Goal: Information Seeking & Learning: Find specific fact

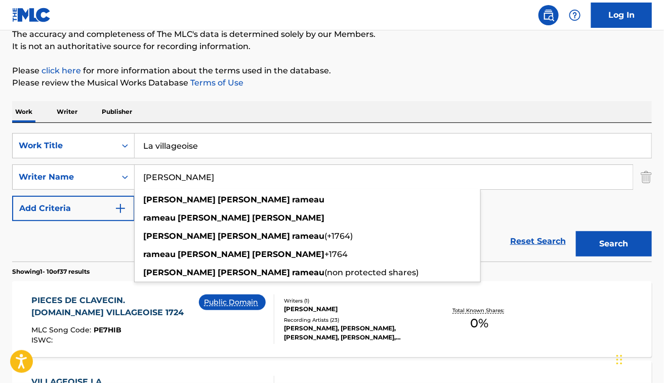
click at [108, 308] on div "PIECES DE CLAVECIN. [DOMAIN_NAME] VILLAGEOISE 1724" at bounding box center [115, 307] width 168 height 24
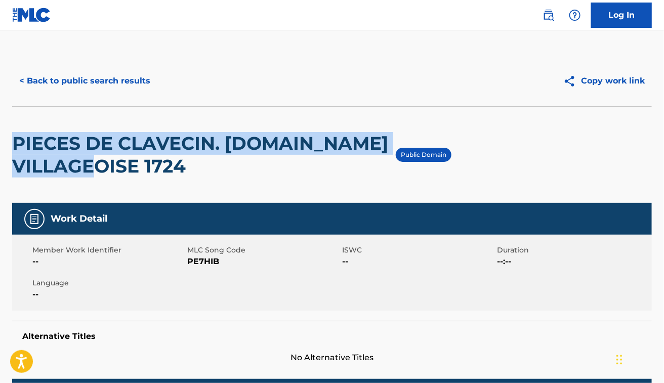
drag, startPoint x: 188, startPoint y: 170, endPoint x: 10, endPoint y: 141, distance: 180.5
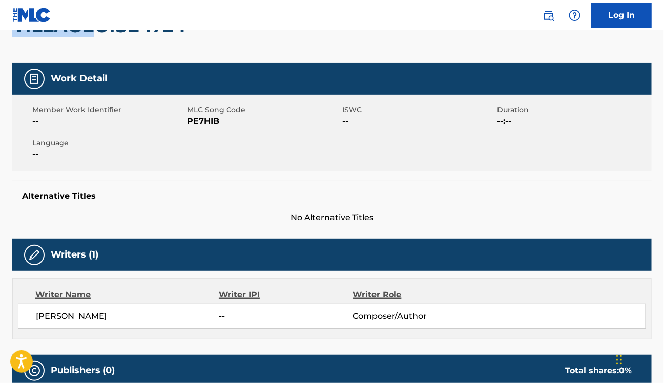
scroll to position [146, 0]
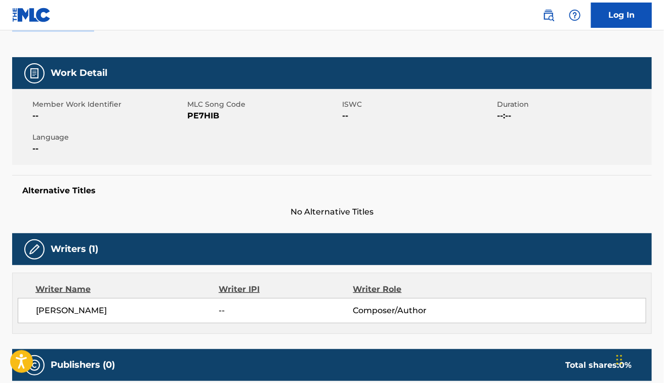
click at [486, 212] on span "No Alternative Titles" at bounding box center [332, 212] width 640 height 12
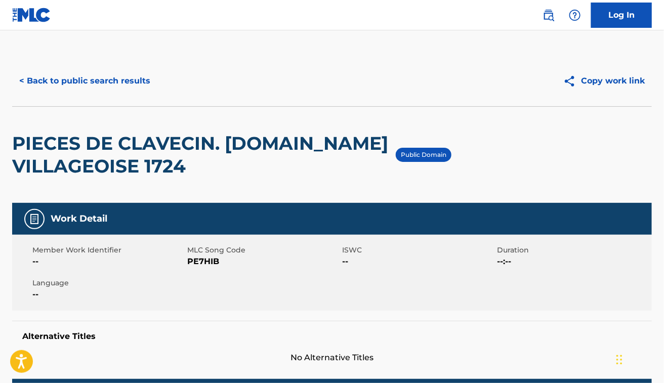
click at [79, 76] on button "< Back to public search results" at bounding box center [84, 80] width 145 height 25
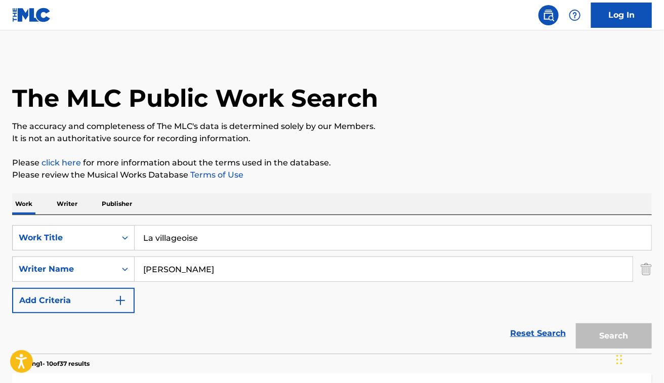
scroll to position [92, 0]
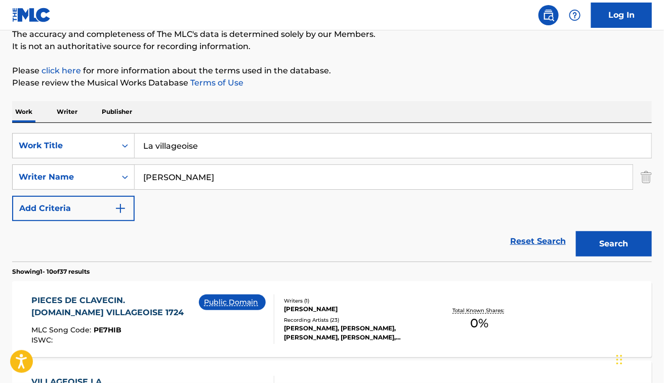
click at [235, 145] on input "La villageoise" at bounding box center [393, 146] width 517 height 24
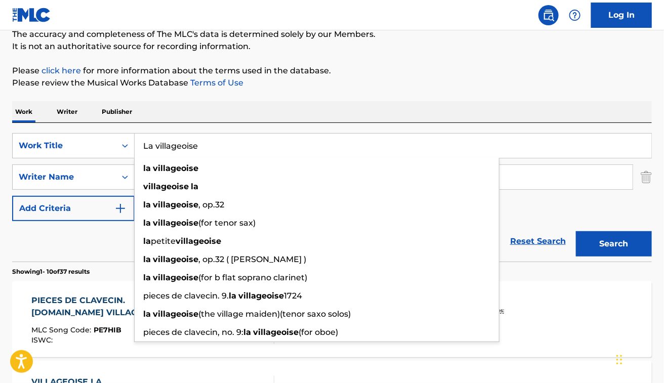
click at [235, 145] on input "La villageoise" at bounding box center [393, 146] width 517 height 24
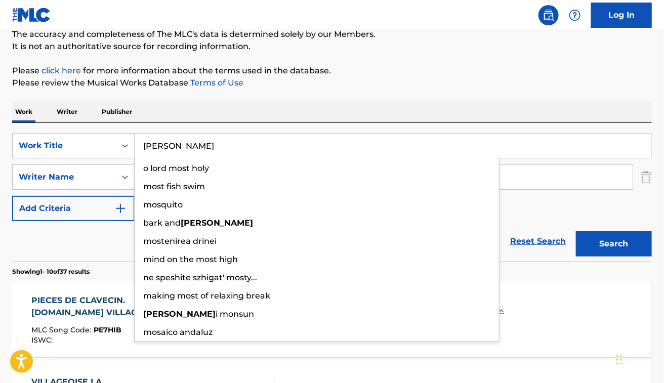
type input "[PERSON_NAME]"
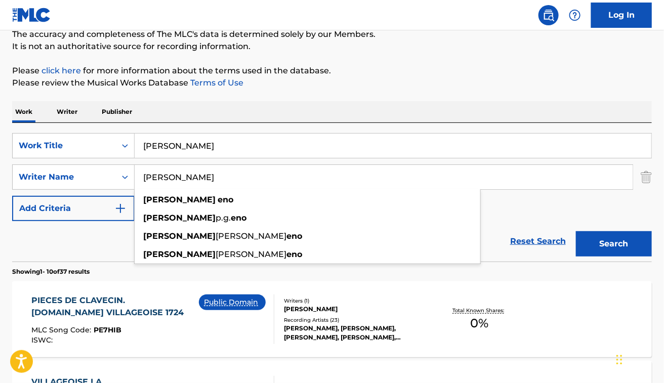
type input "[PERSON_NAME]"
click at [576, 231] on button "Search" at bounding box center [614, 243] width 76 height 25
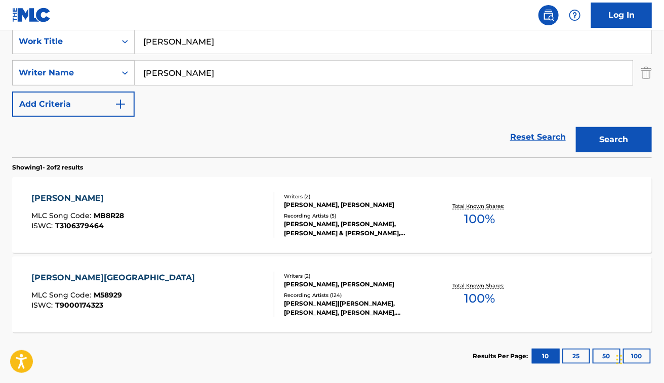
scroll to position [197, 0]
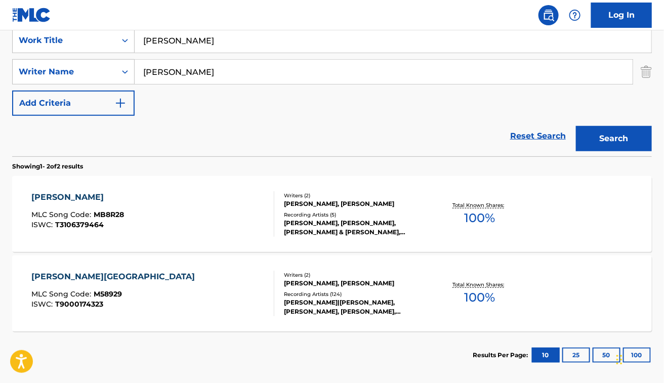
click at [213, 203] on div "[PERSON_NAME] MLC Song Code : MB8R28 ISWC : T3106379464" at bounding box center [152, 214] width 243 height 46
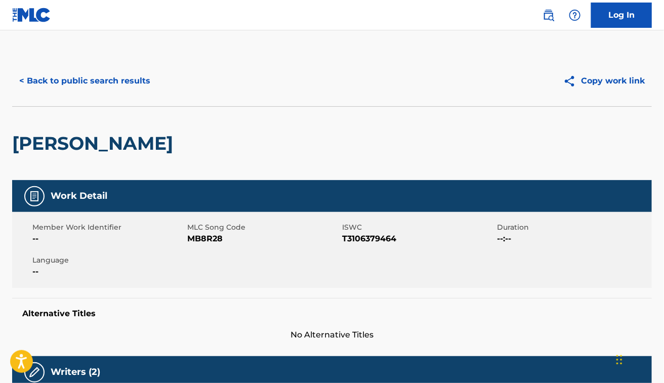
click at [210, 235] on span "MB8R28" at bounding box center [263, 239] width 152 height 12
copy span "MB8R28"
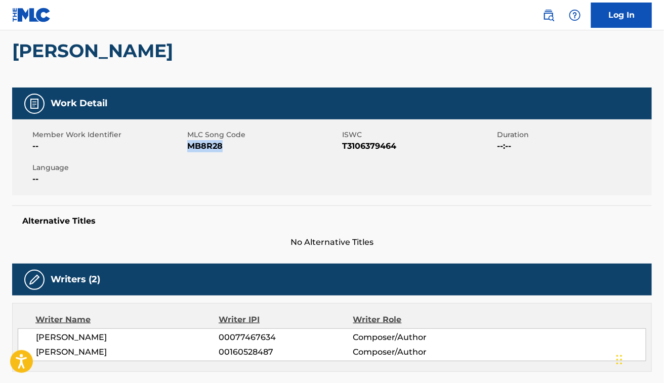
click at [233, 159] on div "Member Work Identifier -- MLC Song Code MB8R28 ISWC T3106379464 Duration --:-- …" at bounding box center [332, 157] width 640 height 76
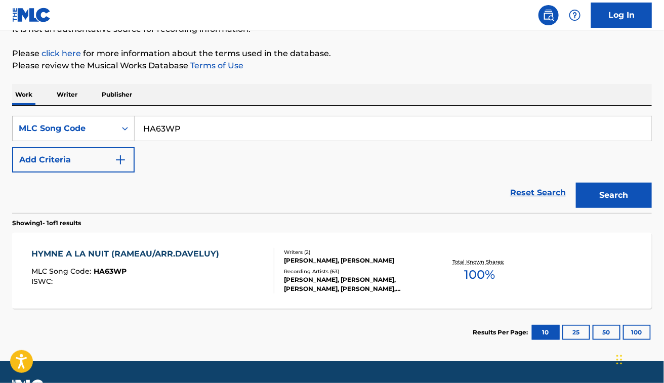
paste input "M58929"
type input "M58929"
click at [576, 183] on button "Search" at bounding box center [614, 195] width 76 height 25
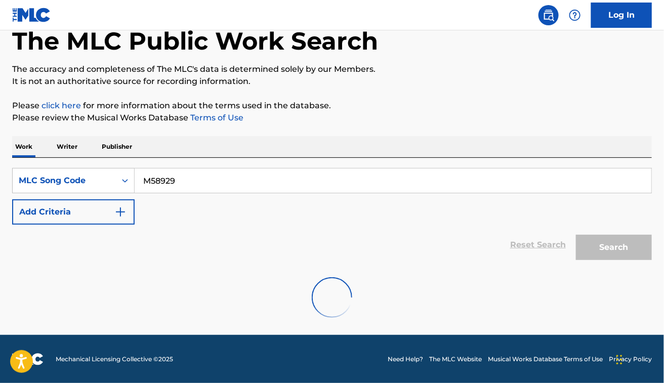
scroll to position [109, 0]
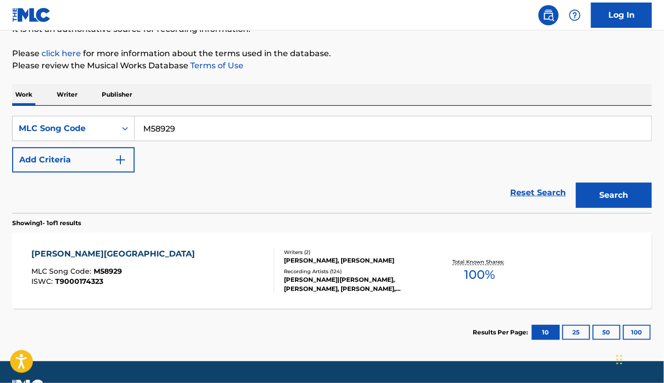
click at [221, 267] on div "MOSS GARDEN MLC Song Code : M58929 ISWC : T9000174323" at bounding box center [152, 271] width 243 height 46
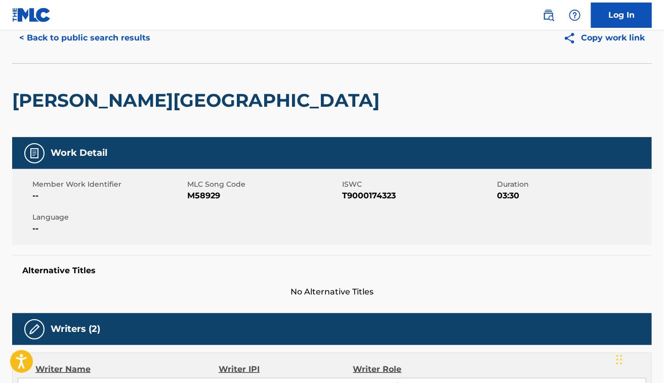
scroll to position [44, 0]
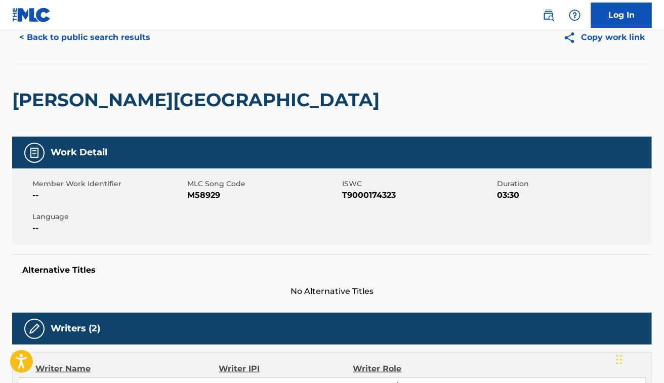
click at [88, 42] on button "< Back to public search results" at bounding box center [84, 37] width 145 height 25
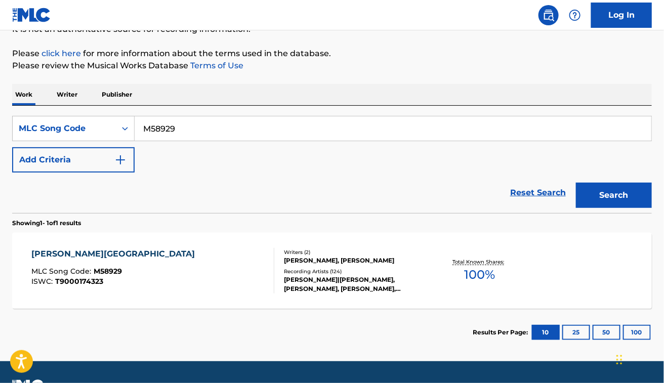
click at [182, 133] on input "M58929" at bounding box center [393, 128] width 517 height 24
paste input "923203"
type input "923203"
click at [576, 183] on button "Search" at bounding box center [614, 195] width 76 height 25
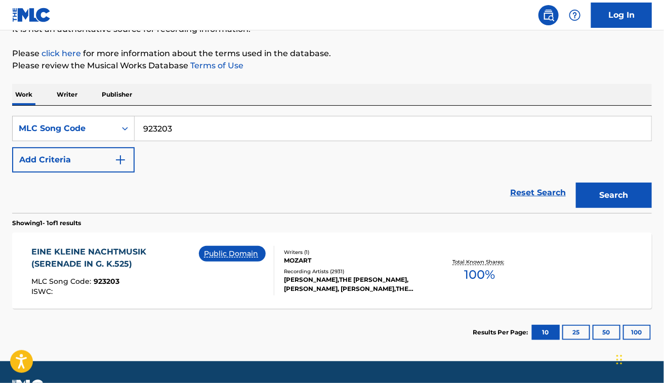
click at [182, 133] on input "923203" at bounding box center [393, 128] width 517 height 24
drag, startPoint x: 173, startPoint y: 274, endPoint x: 135, endPoint y: 282, distance: 38.3
click at [135, 282] on div "MLC Song Code : 923203" at bounding box center [115, 283] width 168 height 10
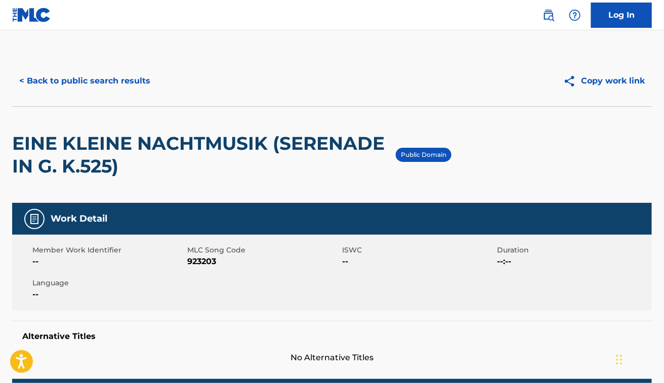
click at [198, 260] on span "923203" at bounding box center [263, 262] width 152 height 12
copy span "923203"
click at [539, 136] on div "EINE KLEINE NACHTMUSIK (SERENADE IN G. K.525) Public Domain" at bounding box center [332, 154] width 640 height 97
click at [102, 101] on div "< Back to public search results Copy work link" at bounding box center [332, 81] width 640 height 51
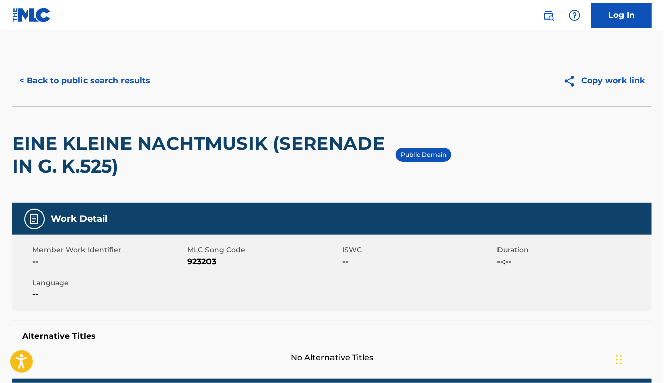
click at [103, 76] on button "< Back to public search results" at bounding box center [84, 80] width 145 height 25
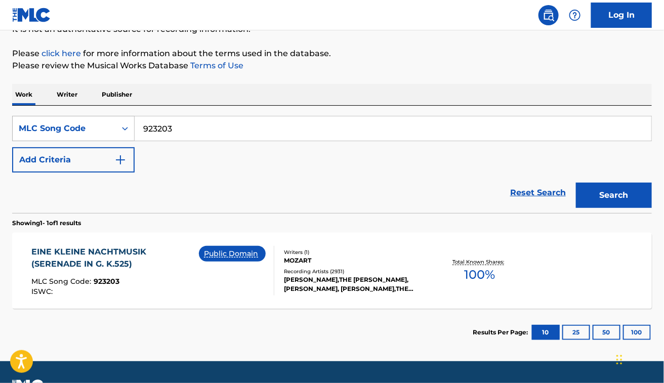
drag, startPoint x: 201, startPoint y: 125, endPoint x: 89, endPoint y: 141, distance: 113.4
click at [87, 142] on div "SearchWithCriteria34bf185f-c54e-4c8b-800b-b48f71379c65 MLC Song Code 923203 Add…" at bounding box center [332, 144] width 640 height 57
paste input "VB99E4"
click at [576, 183] on button "Search" at bounding box center [614, 195] width 76 height 25
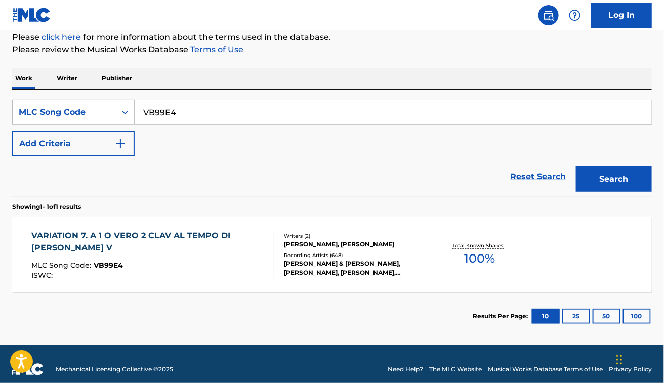
scroll to position [136, 0]
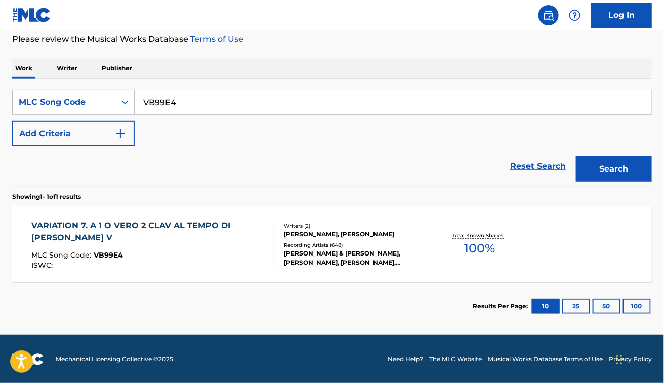
paste input "RA74F2"
click at [576, 156] on button "Search" at bounding box center [614, 168] width 76 height 25
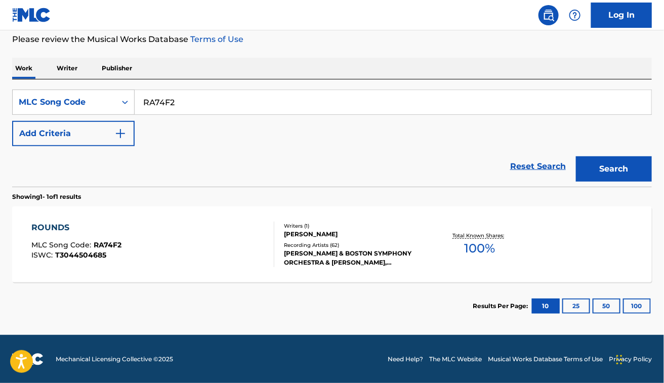
paste input "MB8REO"
click at [576, 156] on button "Search" at bounding box center [614, 168] width 76 height 25
paste input "DV7DQS"
type input "DV7DQS"
click at [576, 156] on button "Search" at bounding box center [614, 168] width 76 height 25
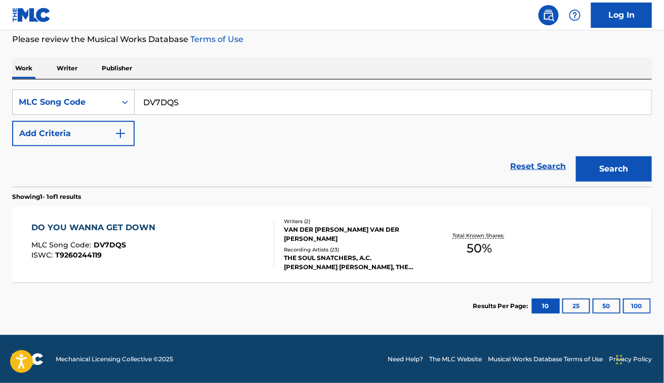
click at [224, 190] on section "Showing 1 - 1 of 1 results" at bounding box center [332, 194] width 640 height 15
click at [216, 248] on div "DO YOU WANNA GET DOWN MLC Song Code : DV7DQS ISWC : T9260244119" at bounding box center [152, 245] width 243 height 46
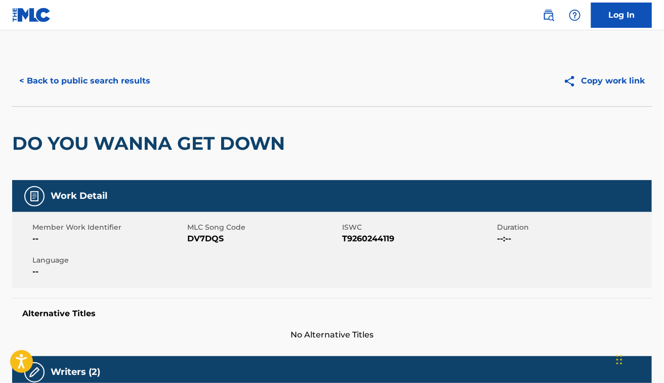
click at [76, 69] on button "< Back to public search results" at bounding box center [84, 80] width 145 height 25
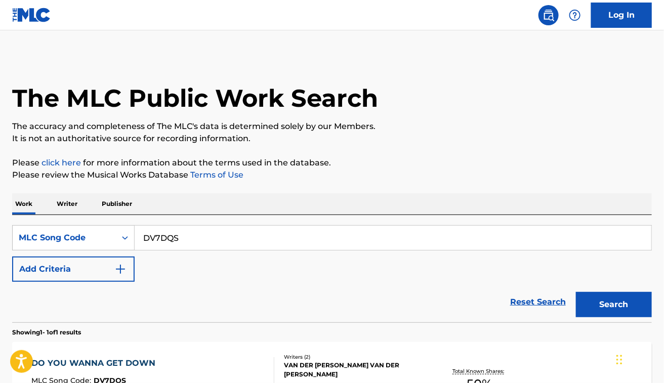
scroll to position [109, 0]
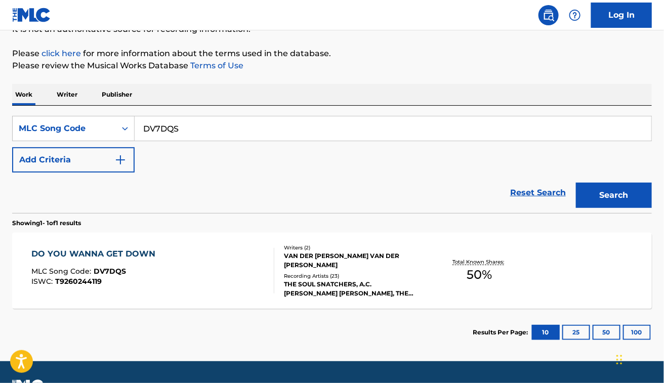
click at [220, 135] on input "DV7DQS" at bounding box center [393, 128] width 517 height 24
paste input "M9706Y"
type input "M9706Y"
click at [576, 183] on button "Search" at bounding box center [614, 195] width 76 height 25
click at [246, 275] on div "MY DEFINITION MLC Song Code : M9706Y ISWC : T0318354276" at bounding box center [152, 271] width 243 height 46
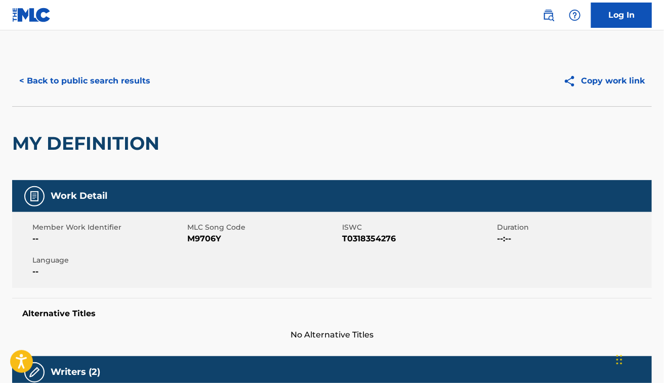
click at [127, 85] on button "< Back to public search results" at bounding box center [84, 80] width 145 height 25
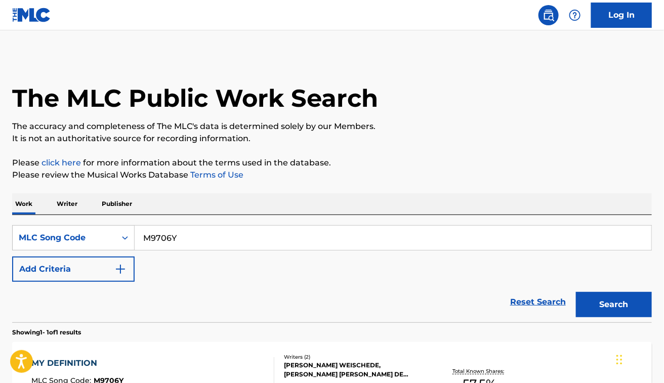
scroll to position [109, 0]
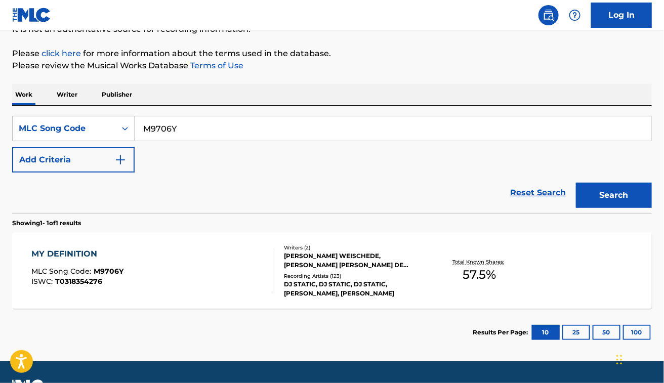
click at [244, 135] on input "M9706Y" at bounding box center [393, 128] width 517 height 24
paste input "L01589"
click at [576, 183] on button "Search" at bounding box center [614, 195] width 76 height 25
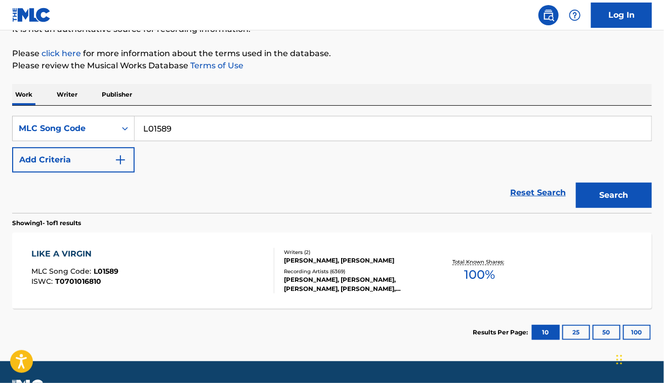
click at [248, 127] on input "L01589" at bounding box center [393, 128] width 517 height 24
paste input "I5350S"
click at [576, 183] on button "Search" at bounding box center [614, 195] width 76 height 25
drag, startPoint x: 310, startPoint y: 185, endPoint x: 328, endPoint y: 176, distance: 19.9
click at [310, 185] on div "Reset Search Search" at bounding box center [332, 193] width 640 height 40
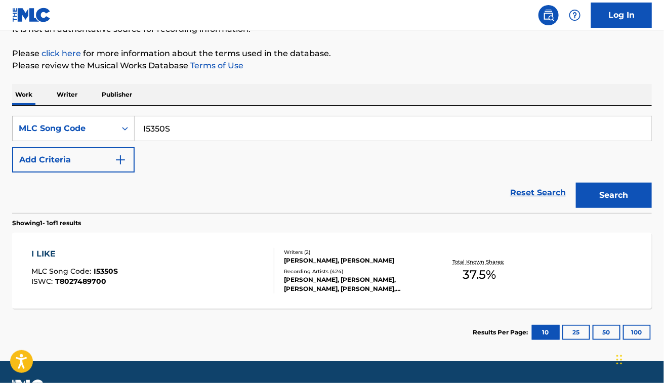
click at [217, 123] on input "I5350S" at bounding box center [393, 128] width 517 height 24
paste input "S7342Y"
type input "S7342Y"
click at [576, 183] on button "Search" at bounding box center [614, 195] width 76 height 25
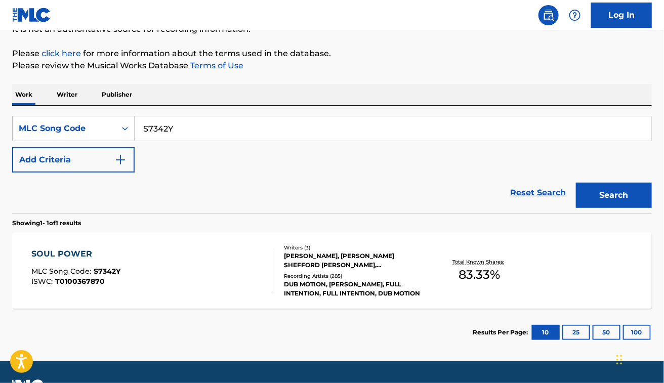
click at [197, 262] on div "SOUL POWER MLC Song Code : S7342Y ISWC : T0100367870" at bounding box center [152, 271] width 243 height 46
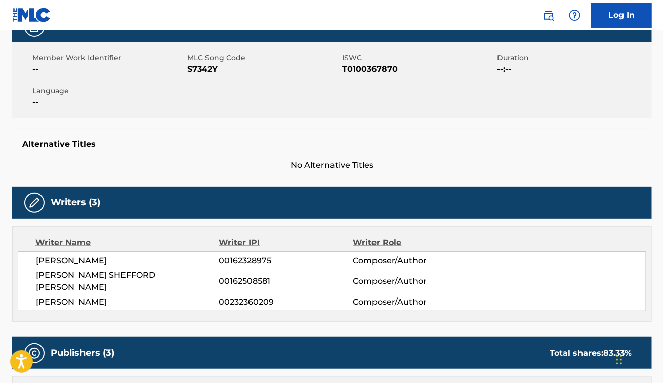
scroll to position [170, 0]
